Goal: Find specific page/section: Find specific page/section

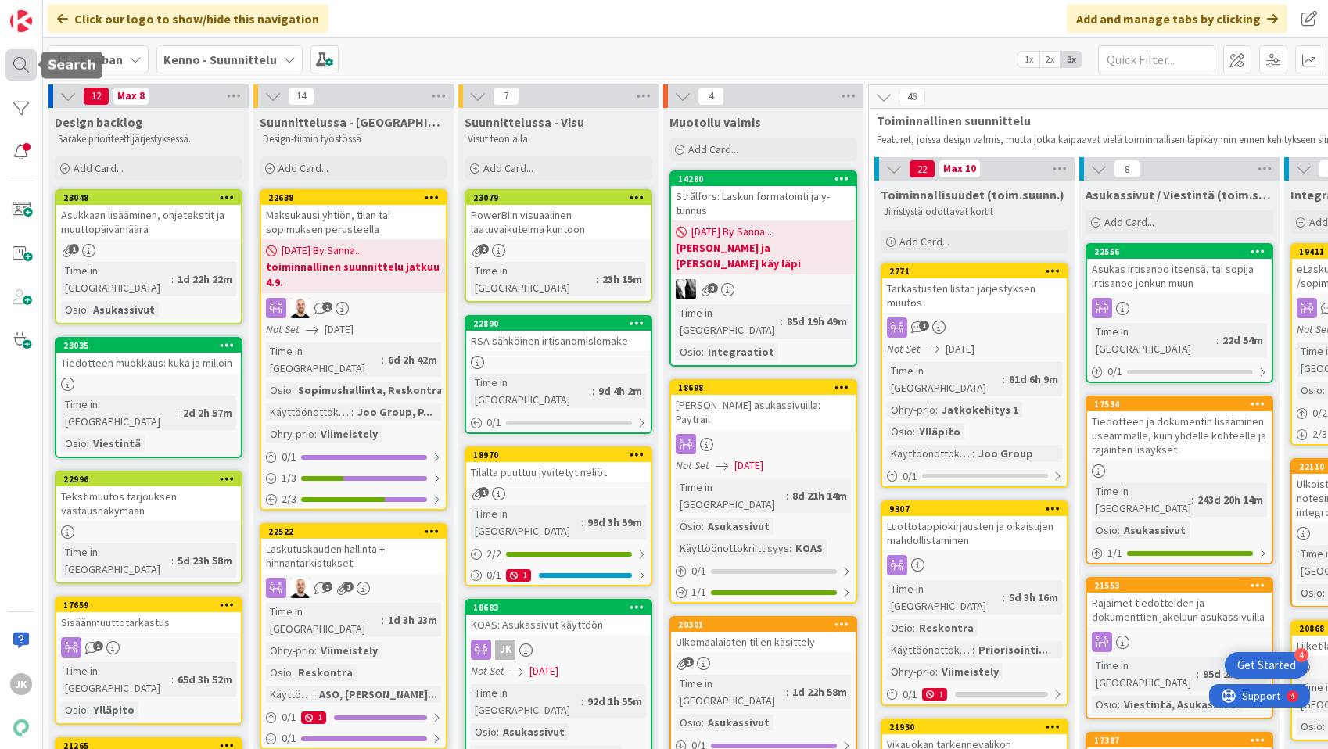
click at [17, 70] on div at bounding box center [20, 64] width 31 height 31
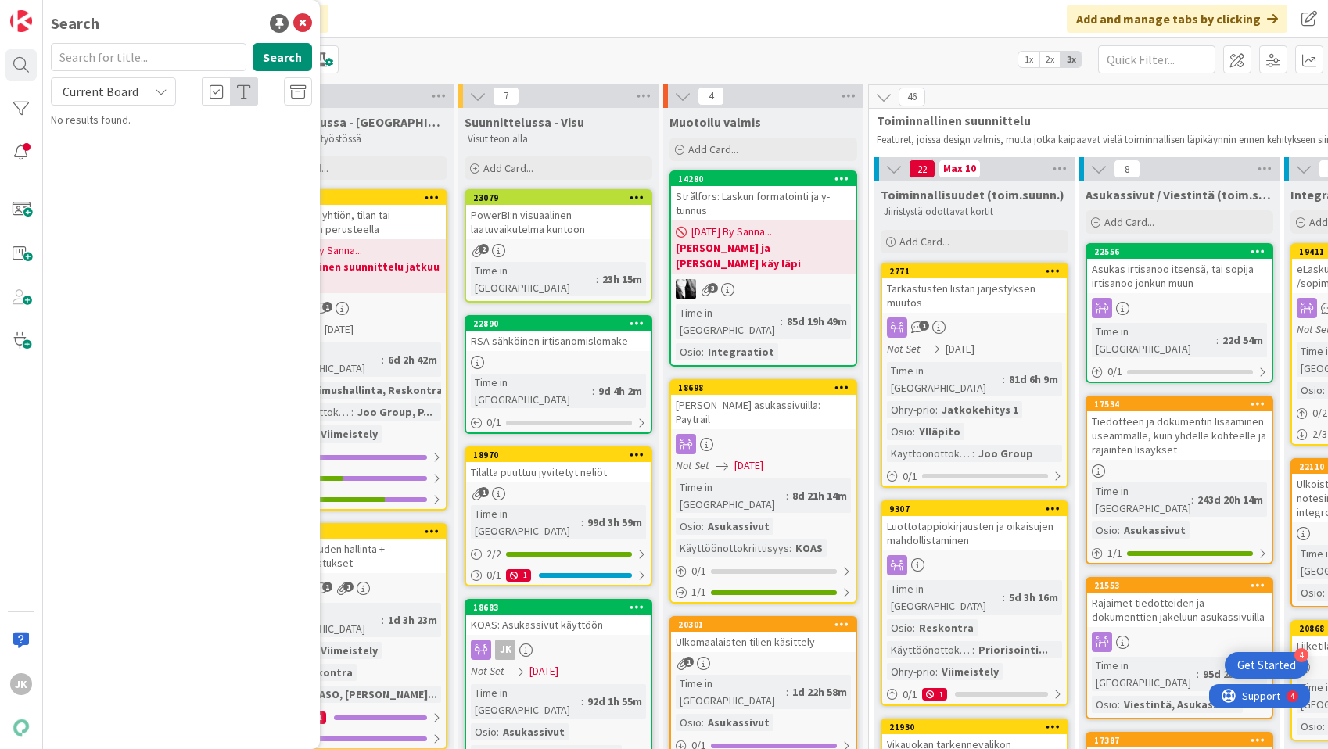
click at [206, 61] on input "text" at bounding box center [148, 57] width 195 height 28
type input "11377"
click at [283, 56] on button "Search" at bounding box center [282, 57] width 59 height 28
click at [145, 82] on div "Current Board" at bounding box center [113, 91] width 125 height 28
click at [131, 152] on span "All Boards" at bounding box center [140, 156] width 163 height 23
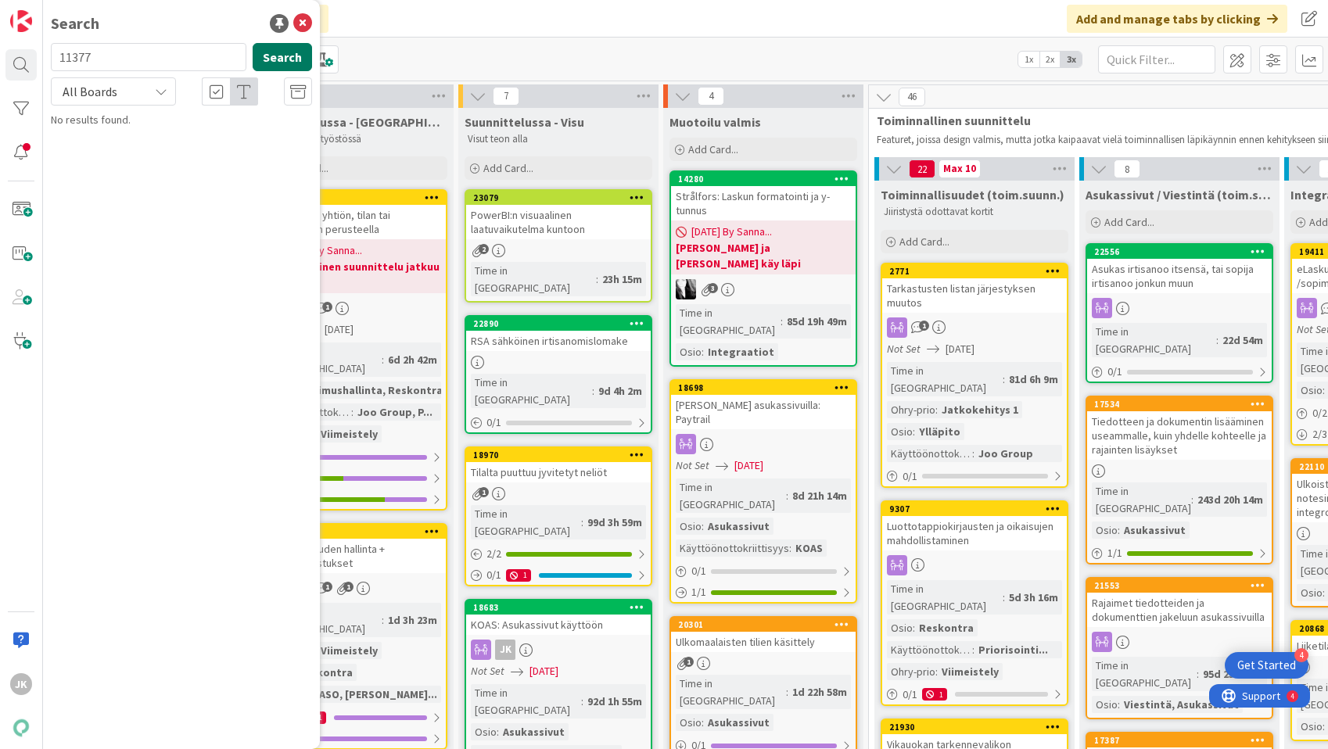
click at [279, 59] on button "Search" at bounding box center [282, 57] width 59 height 28
click at [298, 28] on icon at bounding box center [302, 23] width 19 height 19
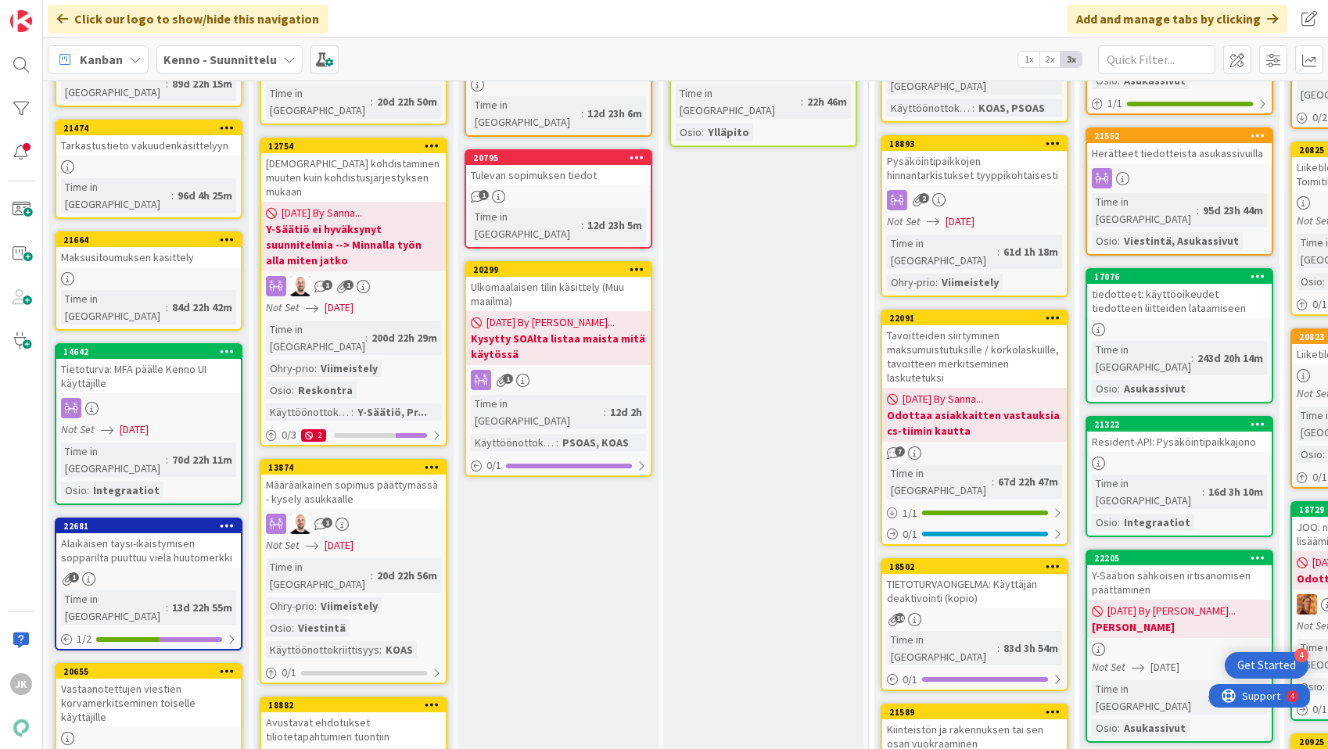
scroll to position [739, 0]
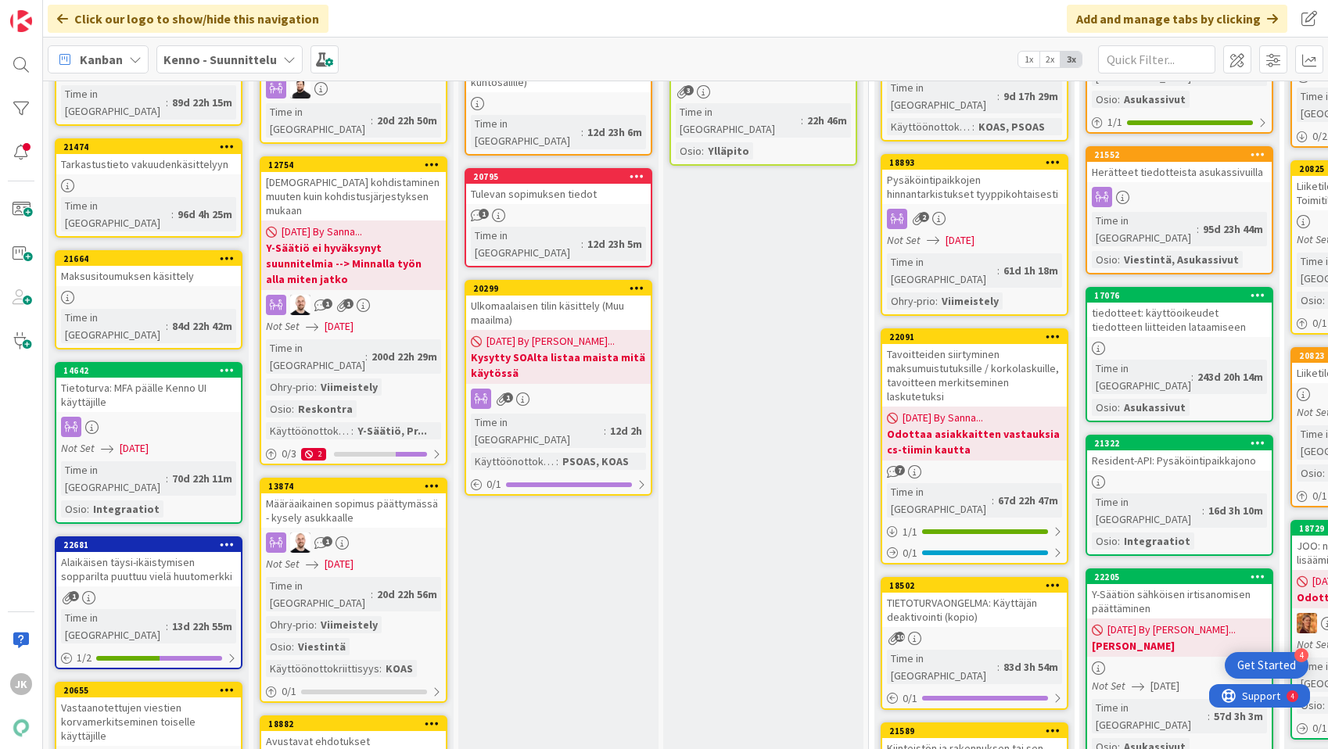
click at [550, 296] on div "Ulkomaalaisen tilin käsittely (Muu maailma)" at bounding box center [558, 313] width 185 height 34
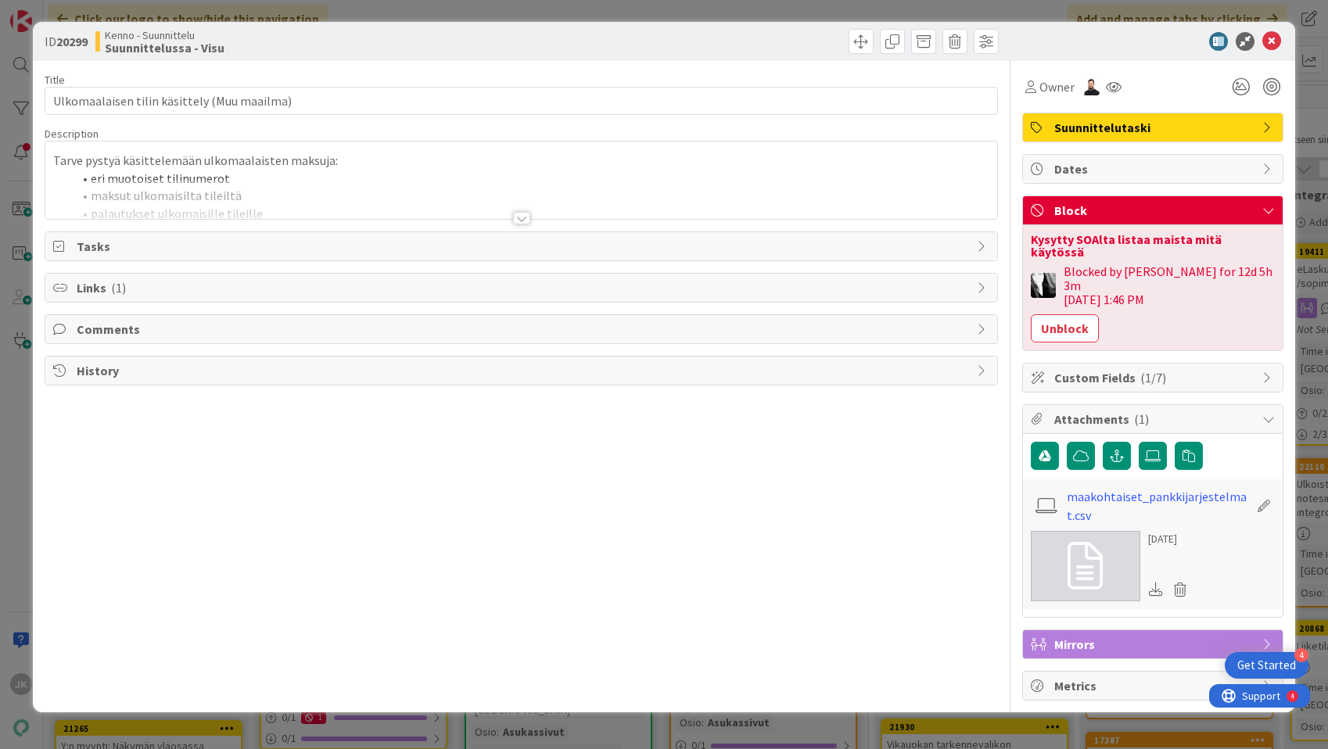
click at [522, 217] on div at bounding box center [521, 218] width 17 height 13
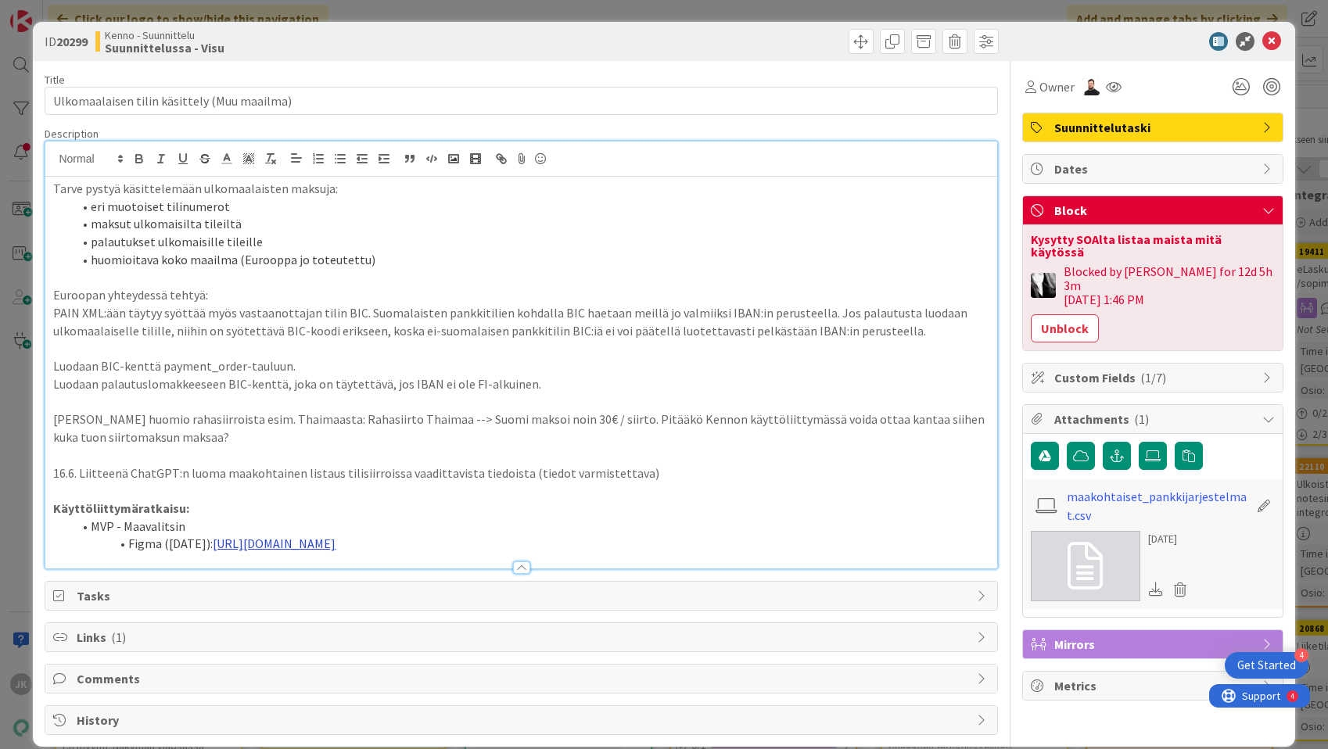
click at [335, 545] on link "[URL][DOMAIN_NAME]" at bounding box center [274, 544] width 123 height 16
click at [450, 573] on link "[URL][DOMAIN_NAME]" at bounding box center [492, 574] width 107 height 20
click at [1275, 38] on icon at bounding box center [1271, 41] width 19 height 19
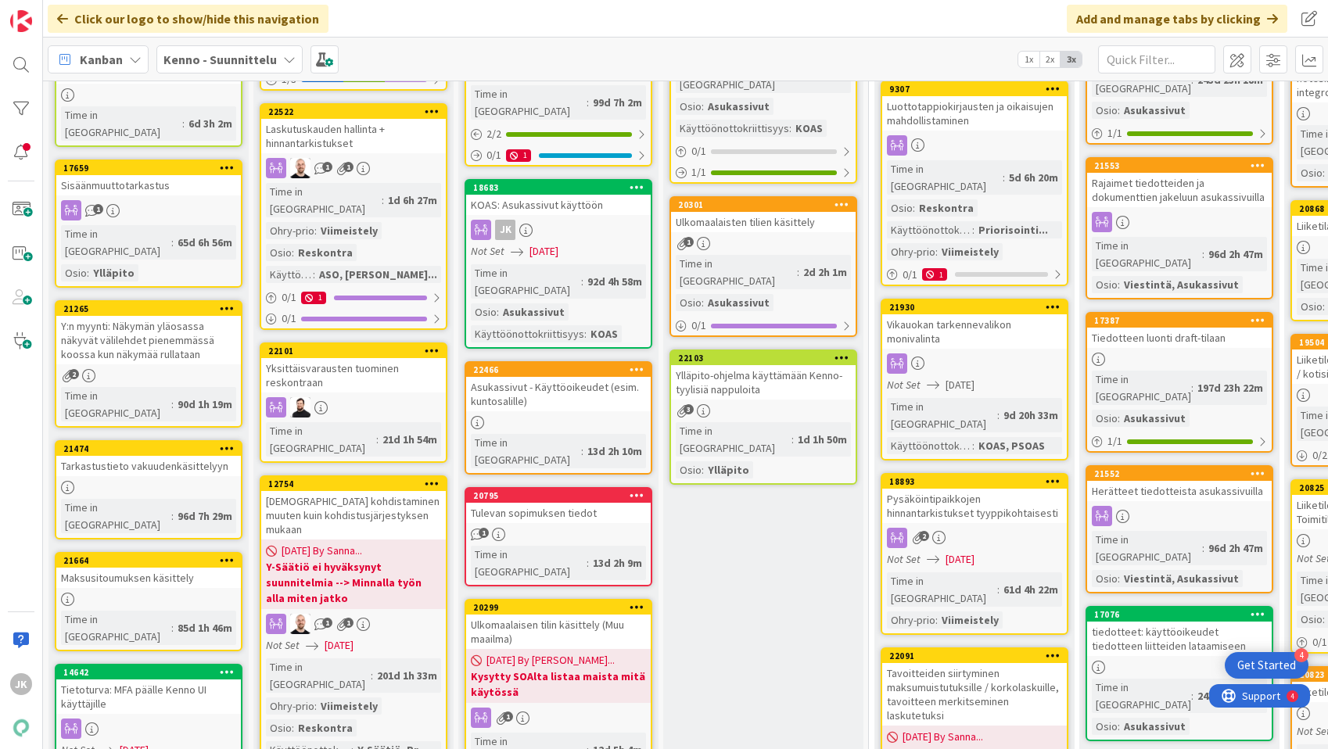
scroll to position [421, 0]
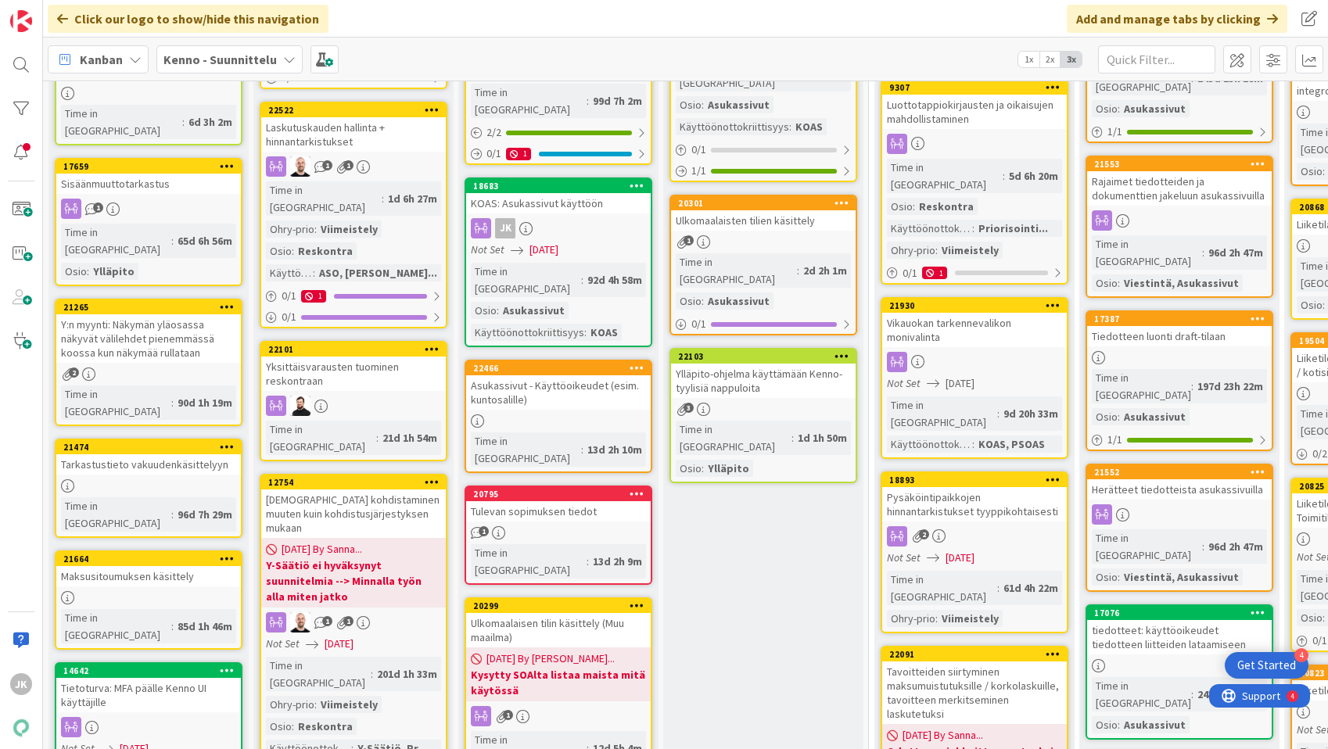
click at [771, 210] on div "Ulkomaalaisten tilien käsittely" at bounding box center [763, 220] width 185 height 20
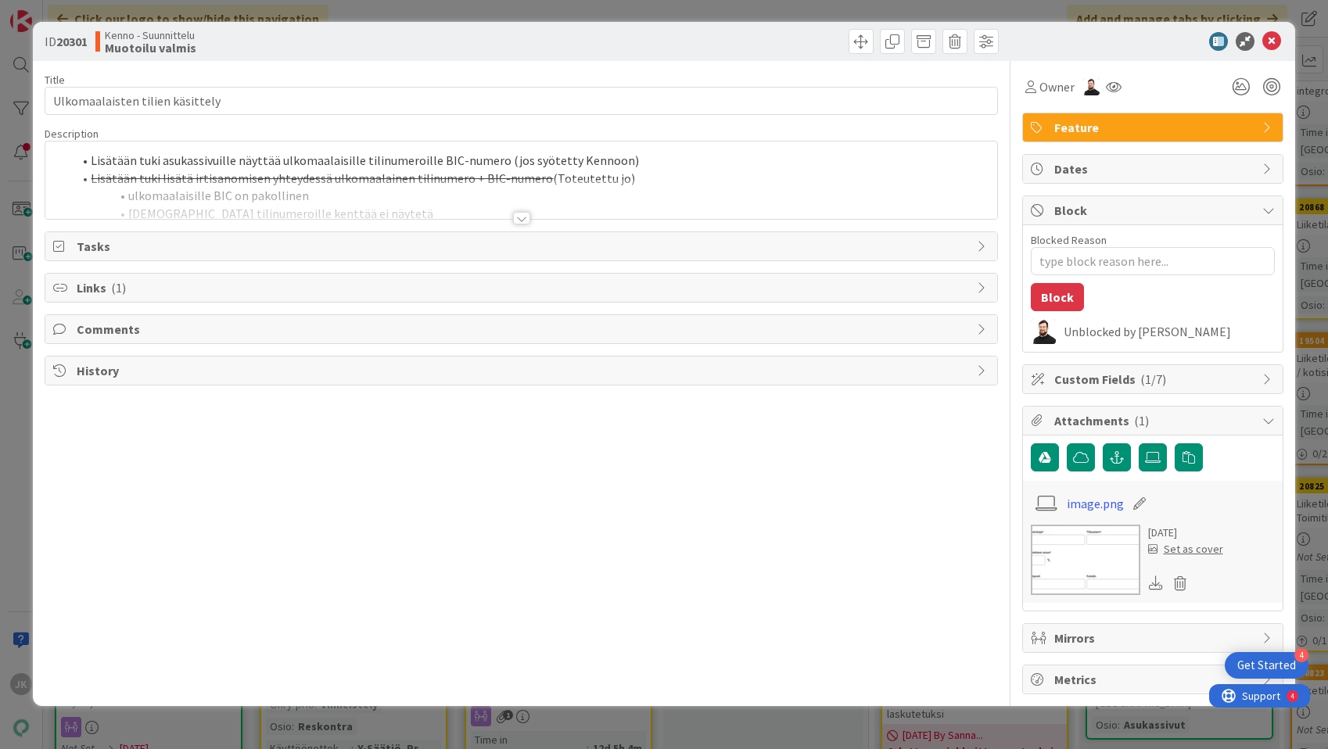
type textarea "x"
click at [525, 213] on div at bounding box center [521, 218] width 17 height 13
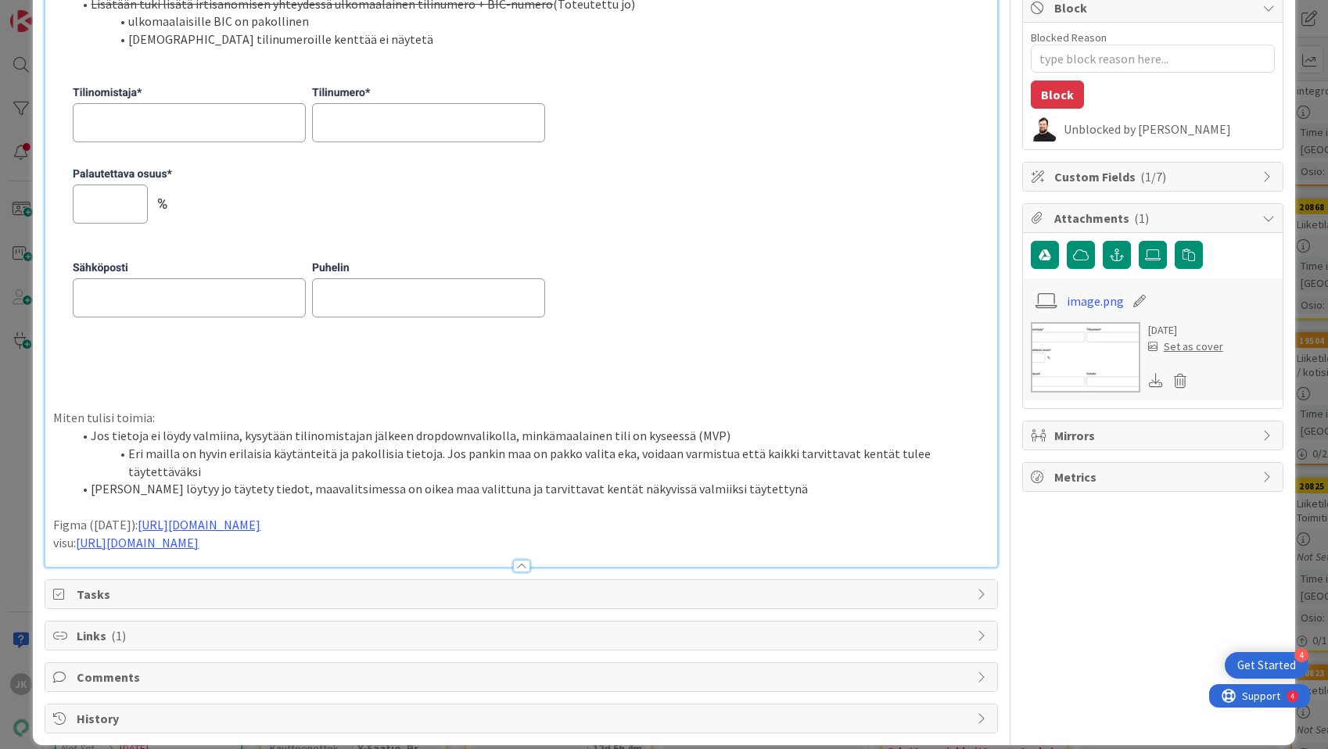
scroll to position [181, 0]
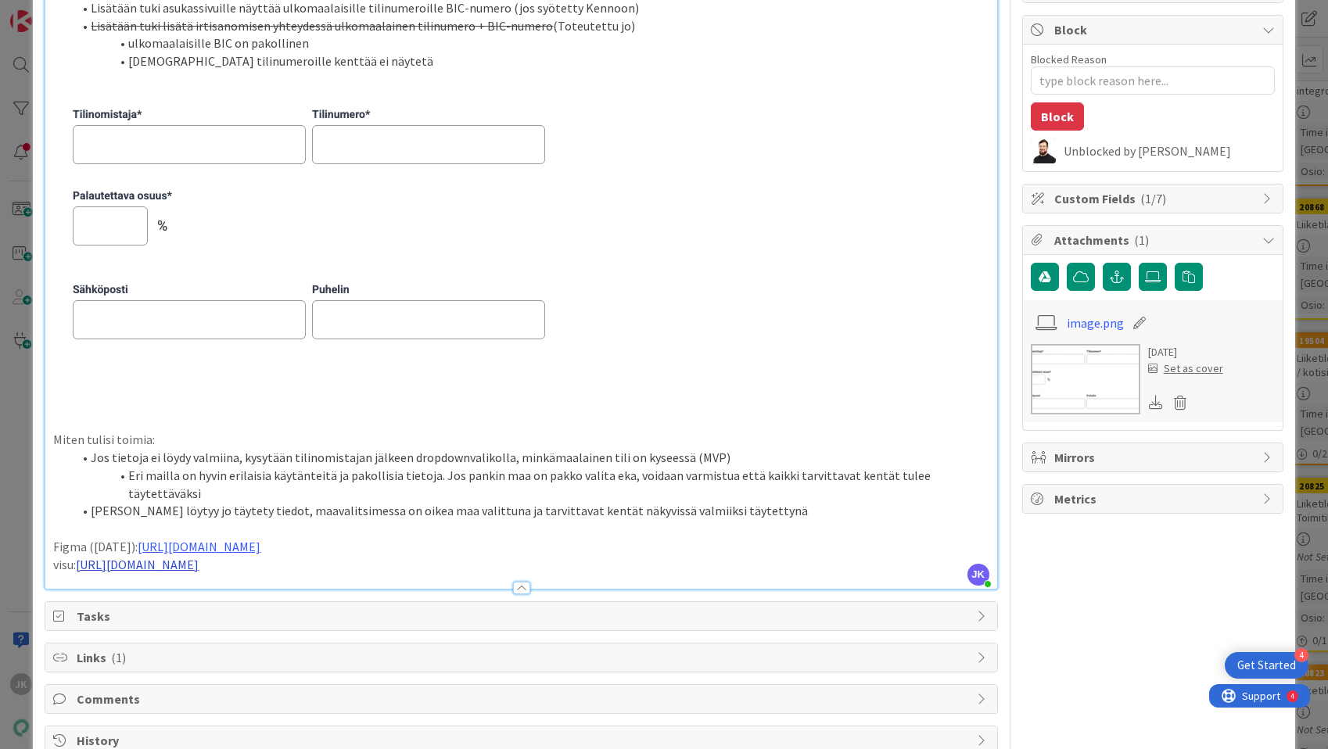
click at [199, 557] on link "https://www.figma.com/design/8nkeArknswRheh0fKWhyRc/Asukassivut?node-id=11218-5…" at bounding box center [137, 565] width 123 height 16
click at [403, 576] on link "https://www.figma.com/design/8nkeArknswRheh0fKWhyRc/Asukassivut?node-id=11218-5…" at bounding box center [349, 577] width 107 height 20
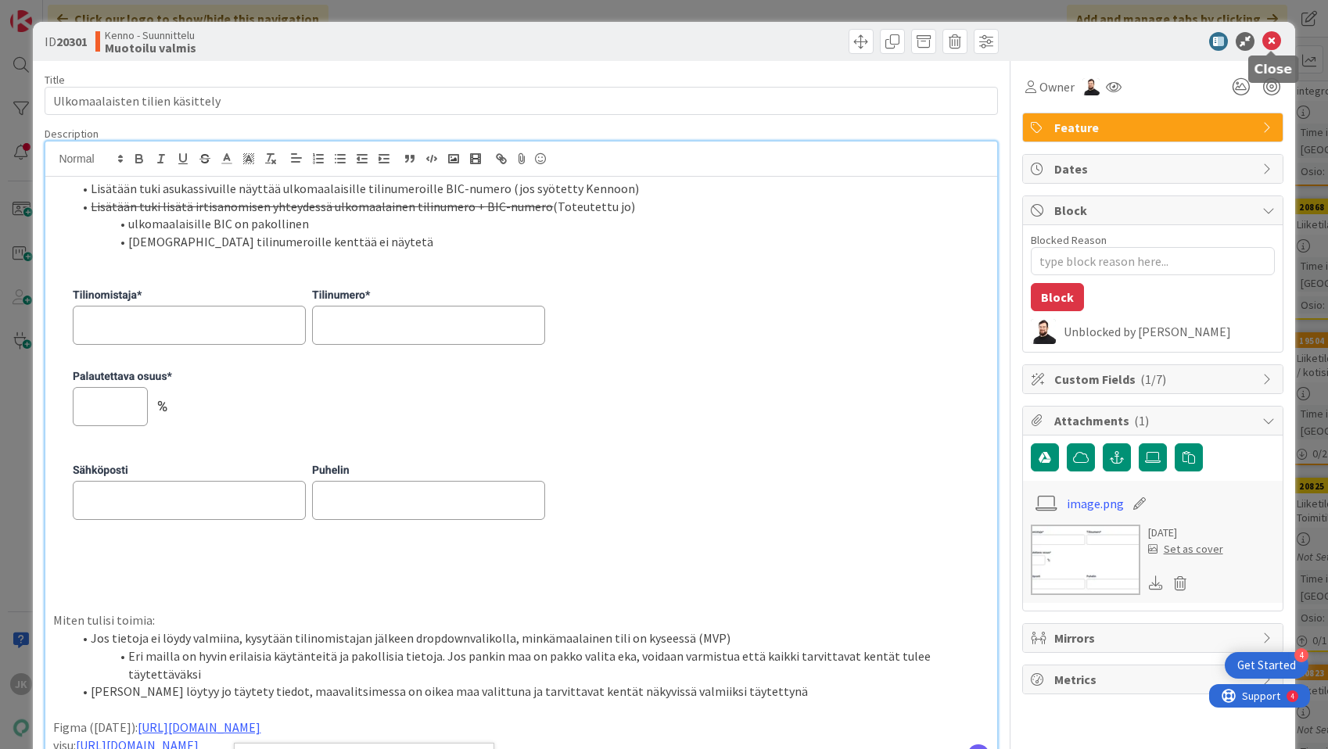
click at [1277, 43] on icon at bounding box center [1271, 41] width 19 height 19
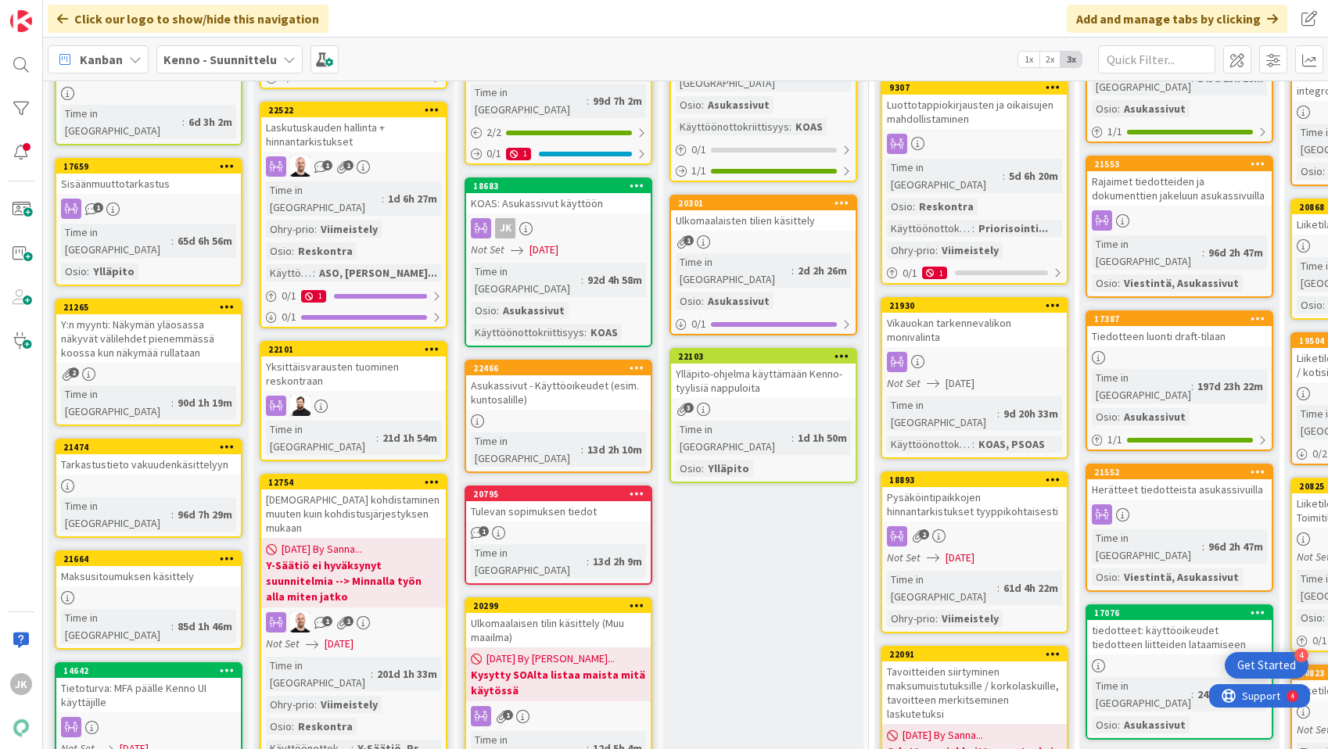
click at [539, 613] on div "Ulkomaalaisen tilin käsittely (Muu maailma)" at bounding box center [558, 630] width 185 height 34
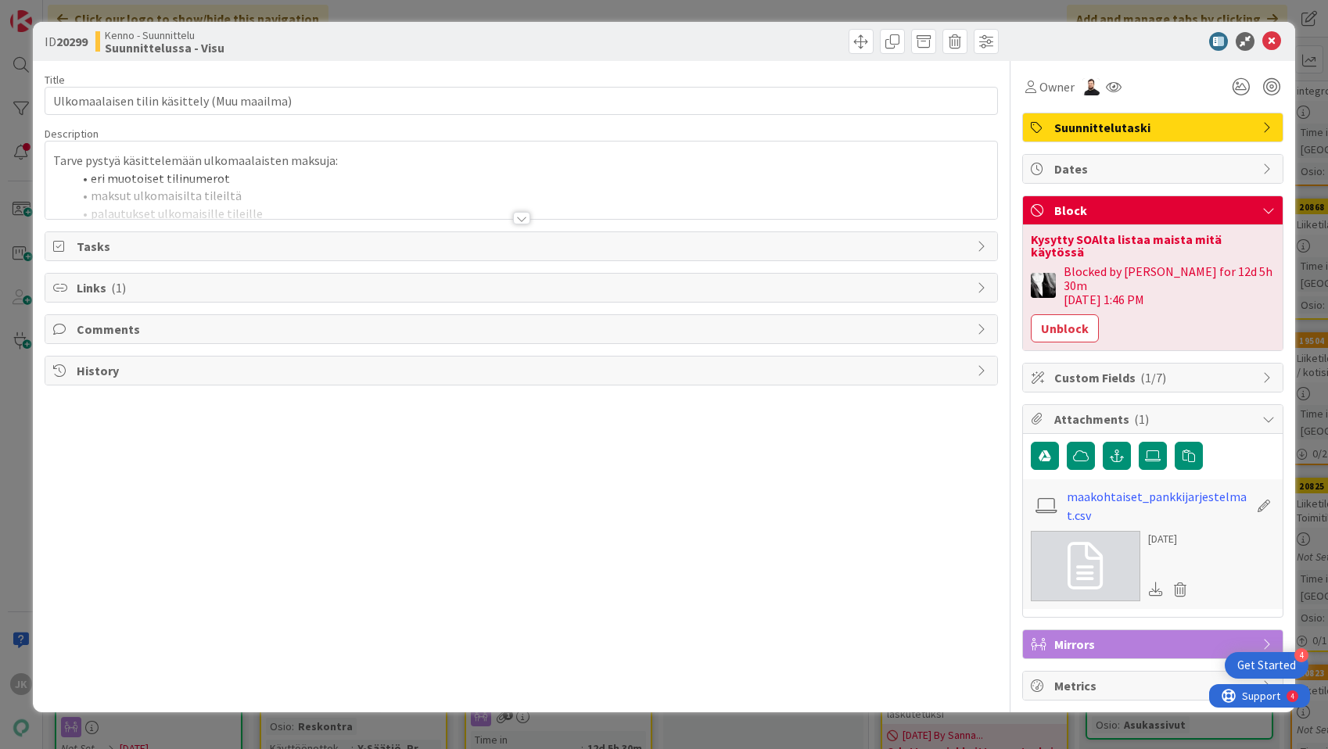
click at [532, 213] on div at bounding box center [520, 199] width 951 height 40
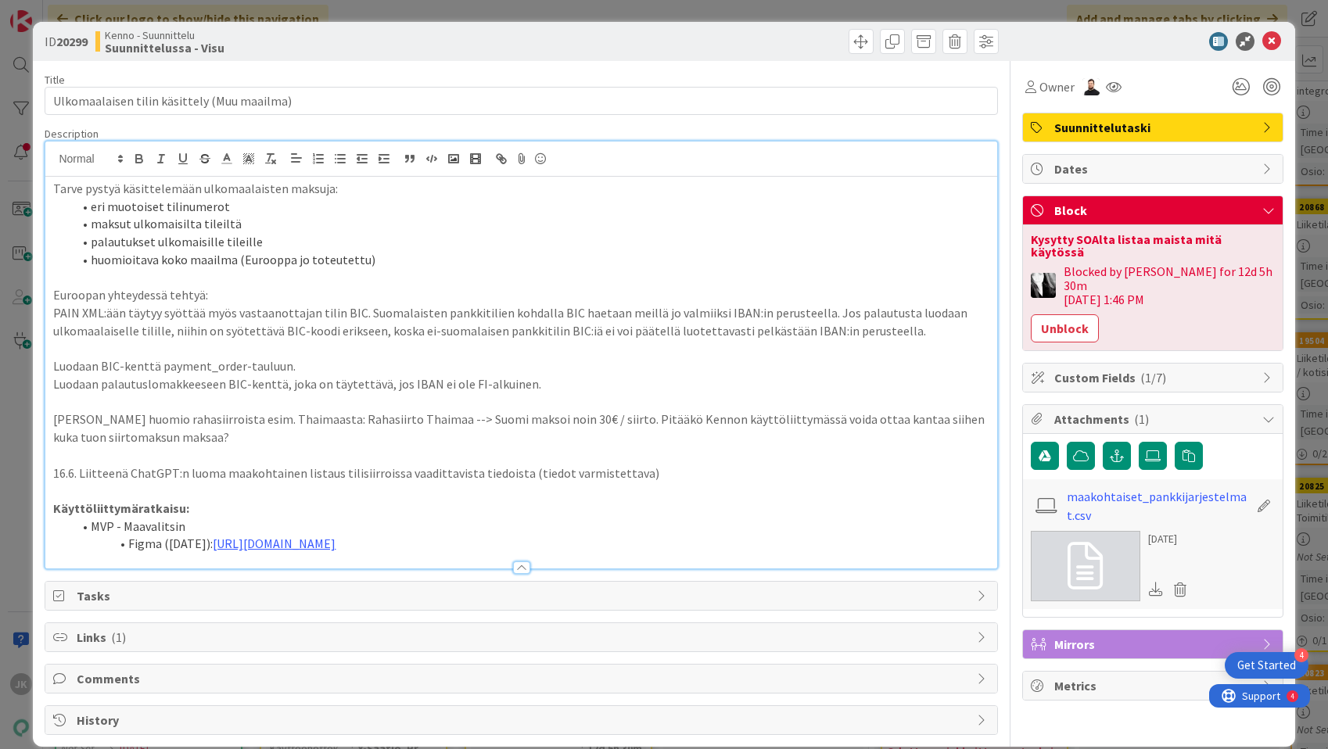
click at [856, 543] on li "Figma (13.8.2025): https://www.figma.com/design/8nkeArknswRheh0fKWhyRc/Asukassi…" at bounding box center [530, 544] width 916 height 18
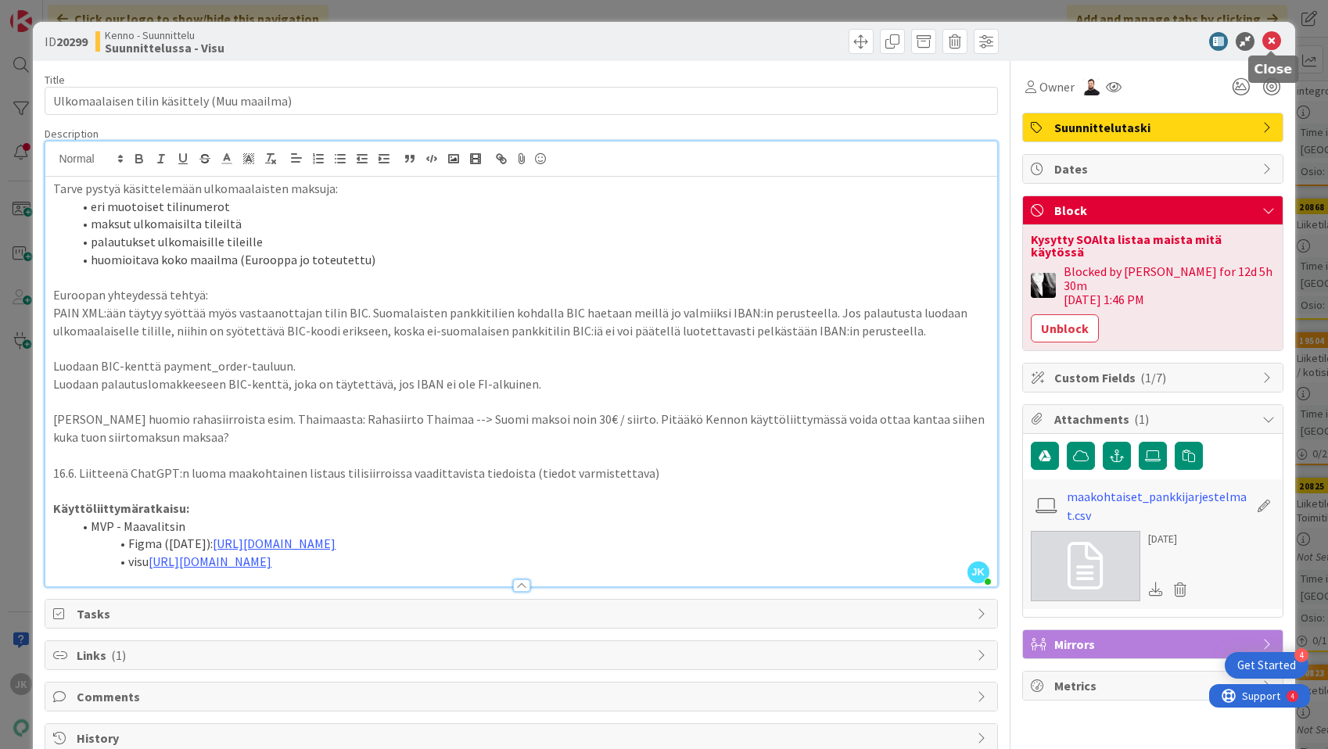
click at [1274, 44] on icon at bounding box center [1271, 41] width 19 height 19
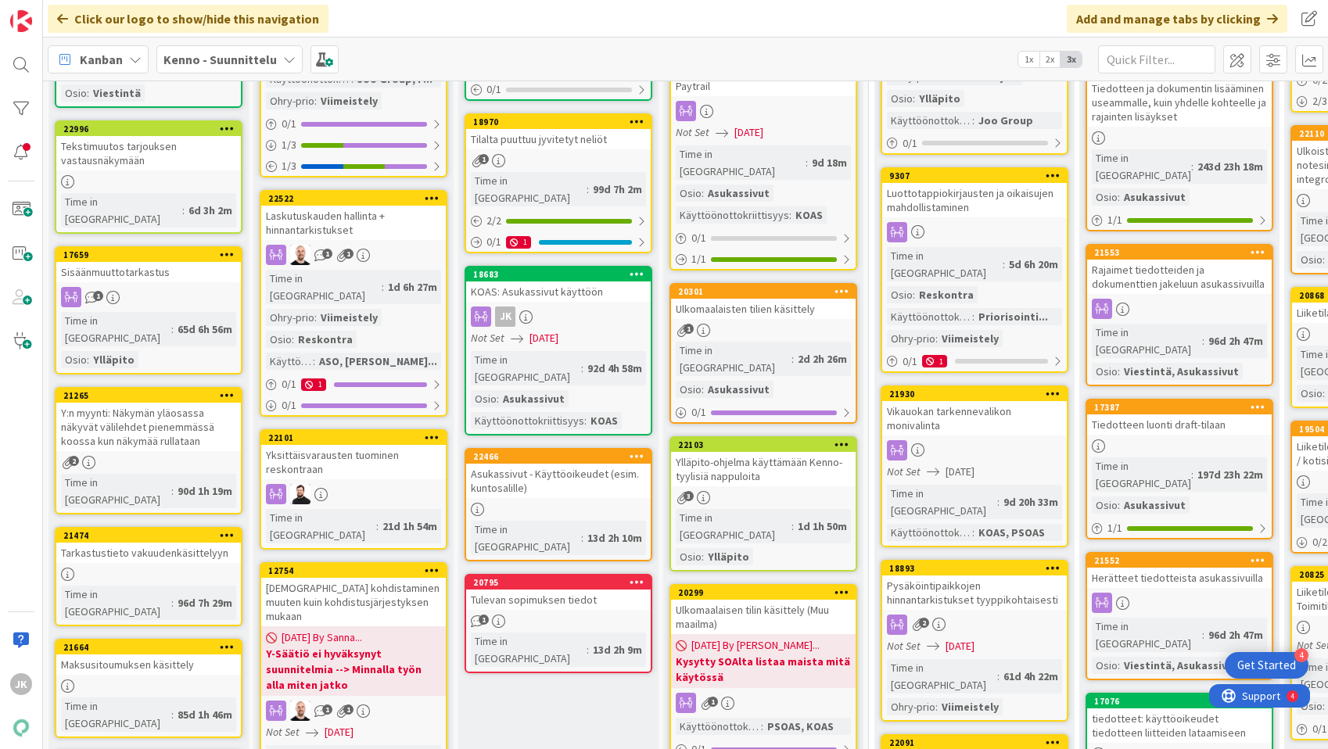
scroll to position [334, 0]
